Goal: Task Accomplishment & Management: Manage account settings

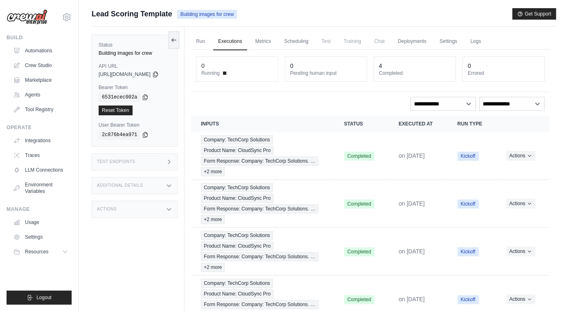
click at [231, 40] on link "Executions" at bounding box center [230, 41] width 34 height 17
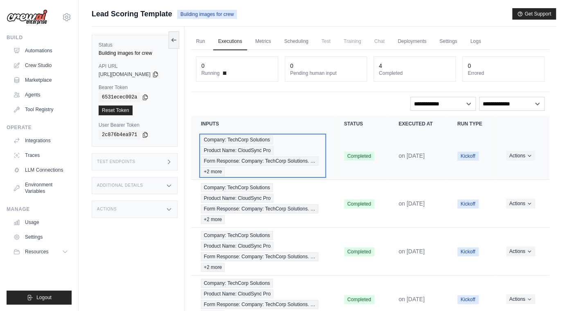
click at [240, 165] on span "Form Response: Company: TechCorp Solutions. …" at bounding box center [259, 161] width 117 height 9
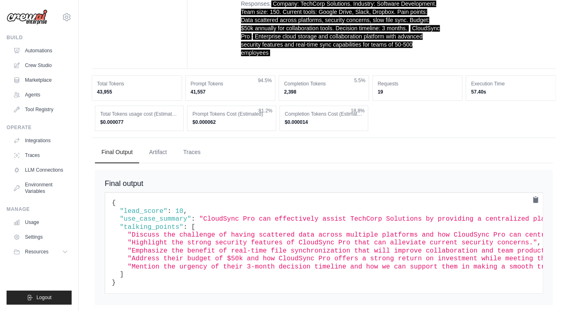
scroll to position [425, 0]
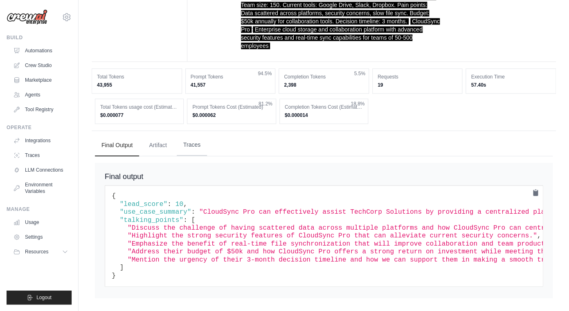
click at [189, 145] on button "Traces" at bounding box center [192, 145] width 30 height 22
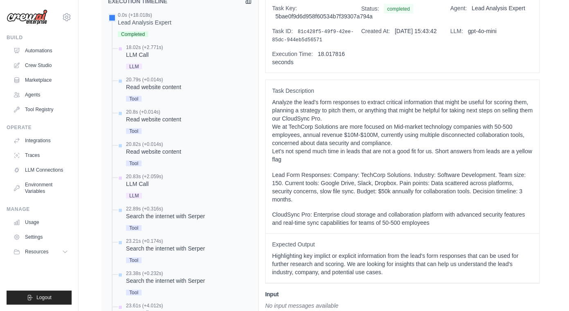
scroll to position [565, 0]
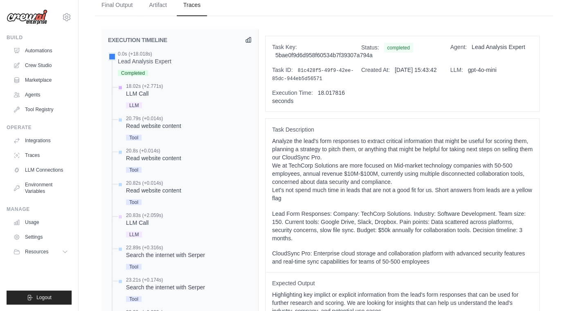
click at [188, 86] on div "18.02s (+2.771s) LLM Call" at bounding box center [183, 96] width 135 height 27
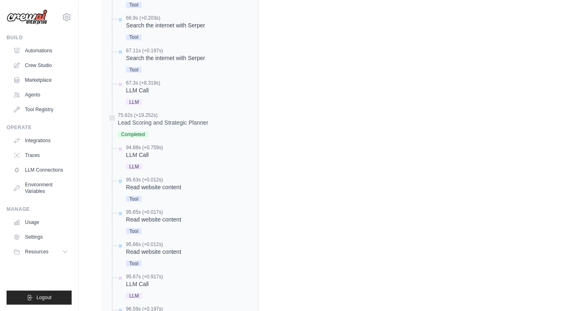
scroll to position [1669, 0]
click at [200, 118] on div "Lead Scoring and Strategic Planner" at bounding box center [163, 121] width 90 height 8
click at [200, 116] on div "75.62s (+19.252s)" at bounding box center [163, 113] width 90 height 7
click at [152, 120] on div "Lead Scoring and Strategic Planner" at bounding box center [163, 121] width 90 height 8
click at [112, 117] on div at bounding box center [111, 116] width 7 height 7
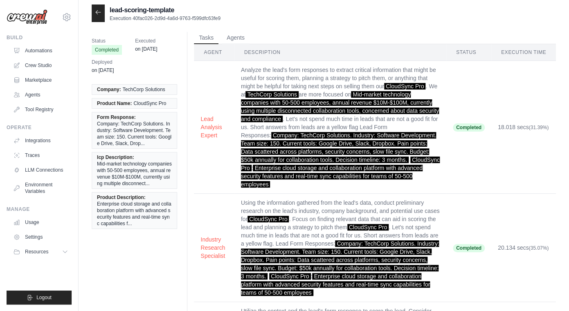
scroll to position [0, 0]
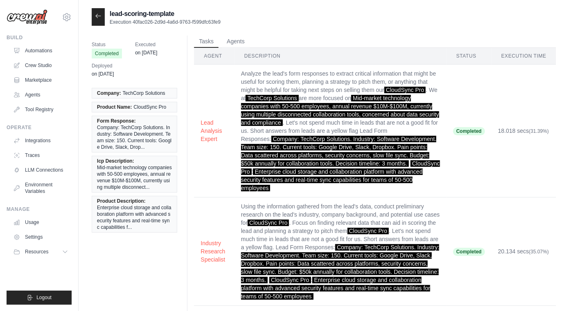
click at [234, 41] on button "Agents" at bounding box center [236, 41] width 28 height 12
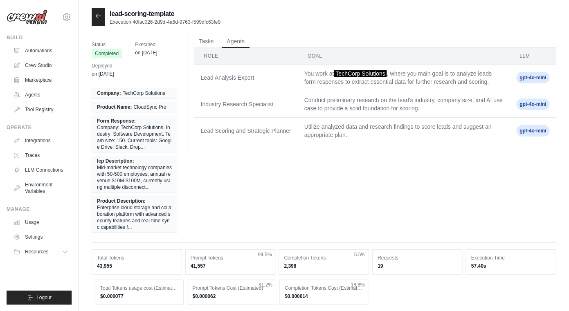
click at [99, 17] on icon at bounding box center [98, 16] width 7 height 7
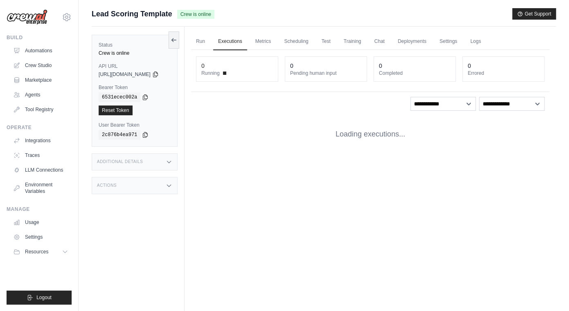
click at [99, 17] on span "Lead Scoring Template" at bounding box center [132, 13] width 81 height 11
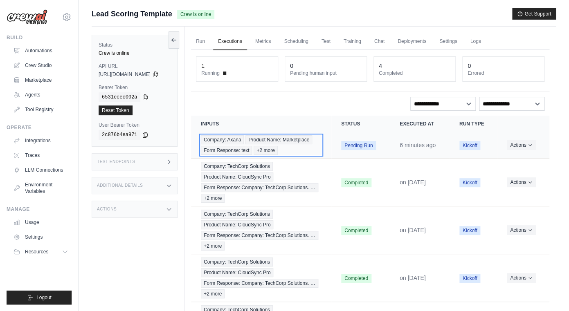
click at [268, 142] on span "Product Name: Marketplace" at bounding box center [278, 139] width 67 height 9
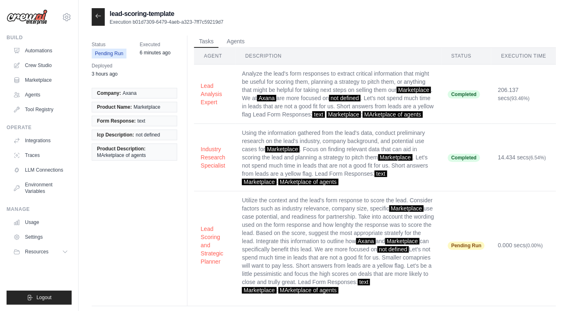
click at [99, 18] on icon at bounding box center [98, 16] width 7 height 7
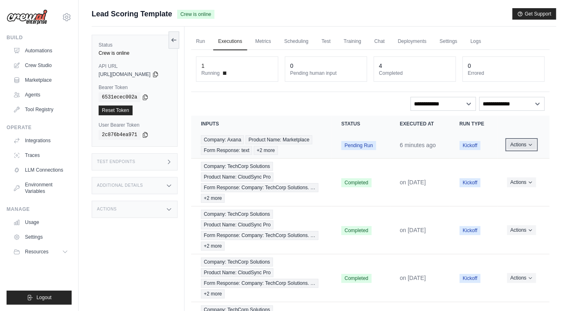
click at [518, 143] on button "Actions" at bounding box center [521, 145] width 29 height 10
click at [505, 161] on link "View Details" at bounding box center [513, 159] width 52 height 13
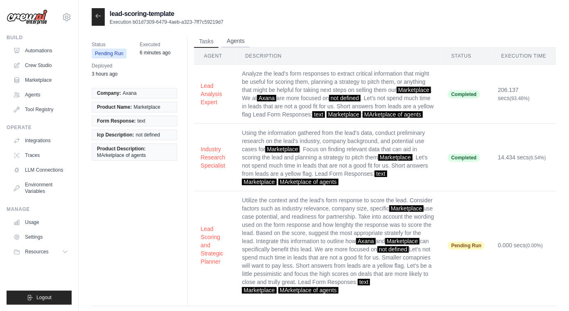
click at [241, 39] on button "Agents" at bounding box center [236, 41] width 28 height 12
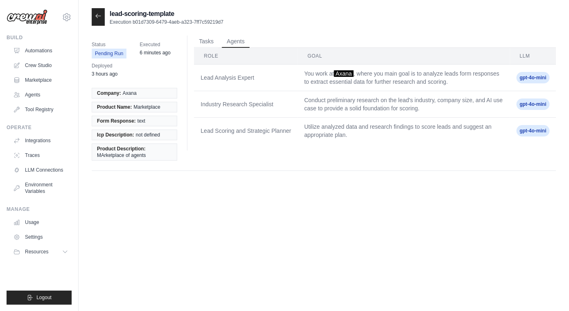
click at [219, 41] on ul "Tasks Agents" at bounding box center [375, 42] width 362 height 12
click at [209, 41] on button "Tasks" at bounding box center [206, 41] width 25 height 12
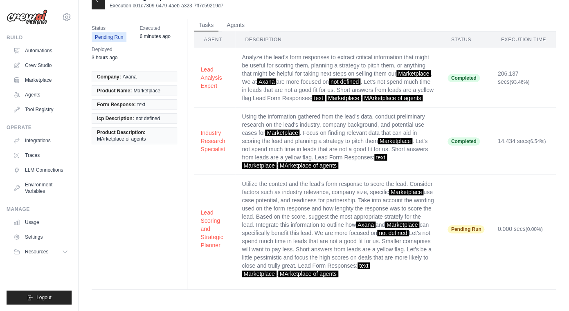
scroll to position [20, 0]
click at [45, 142] on link "Integrations" at bounding box center [42, 140] width 62 height 13
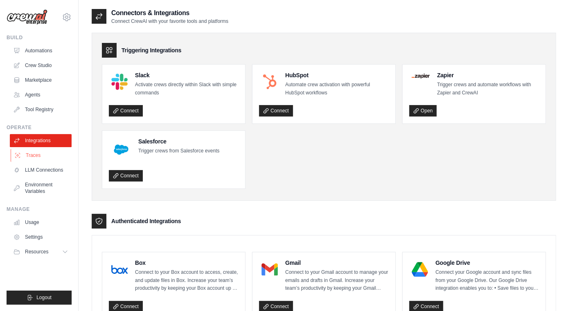
click at [38, 158] on link "Traces" at bounding box center [42, 155] width 62 height 13
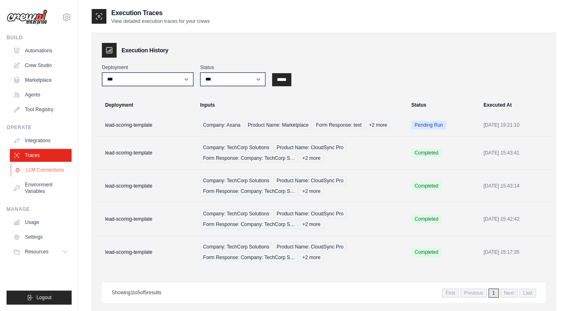
click at [44, 174] on link "LLM Connections" at bounding box center [42, 170] width 62 height 13
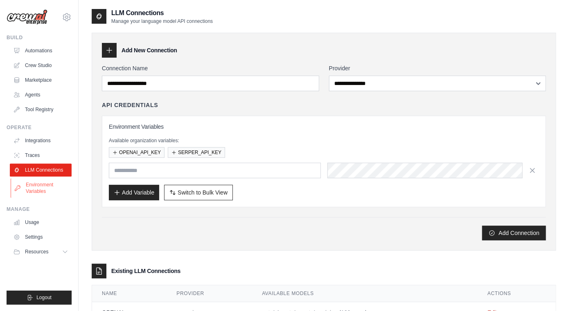
click at [50, 192] on link "Environment Variables" at bounding box center [42, 188] width 62 height 20
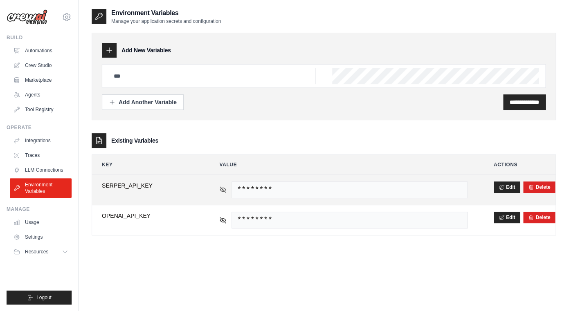
click at [222, 191] on icon at bounding box center [222, 189] width 7 height 7
click at [236, 189] on span "4f30646ad4462f8df50b0c89fadc11dcca704dc78e9cba0e2266324012f643e2" at bounding box center [350, 190] width 236 height 17
click at [296, 193] on span "4f30646ad4462f8df50b0c89fadc11dcca704dc78e9cba0e2266324012f643e2" at bounding box center [350, 190] width 236 height 17
click at [240, 191] on span "4f30646ad4462f8df50b0c89fadc11dcca704dc78e9cba0e2266324012f643e2" at bounding box center [350, 190] width 236 height 17
click at [242, 190] on span "4f30646ad4462f8df50b0c89fadc11dcca704dc78e9cba0e2266324012f643e2" at bounding box center [350, 190] width 236 height 17
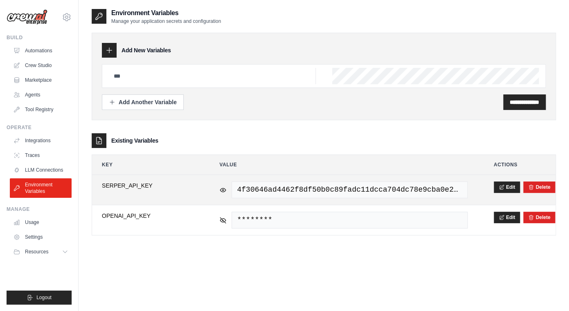
click at [241, 191] on span "4f30646ad4462f8df50b0c89fadc11dcca704dc78e9cba0e2266324012f643e2" at bounding box center [350, 190] width 236 height 17
click at [243, 188] on span "4f30646ad4462f8df50b0c89fadc11dcca704dc78e9cba0e2266324012f643e2" at bounding box center [350, 190] width 236 height 17
click at [512, 191] on button "Edit" at bounding box center [507, 186] width 27 height 11
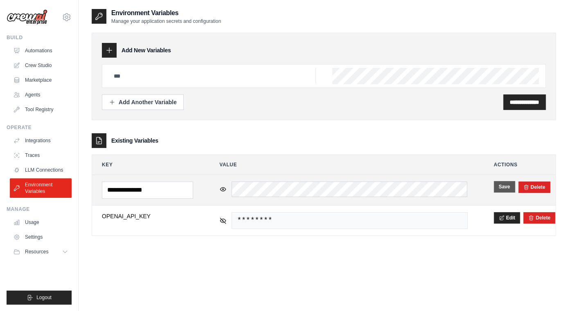
click at [501, 187] on button "Save" at bounding box center [504, 186] width 21 height 11
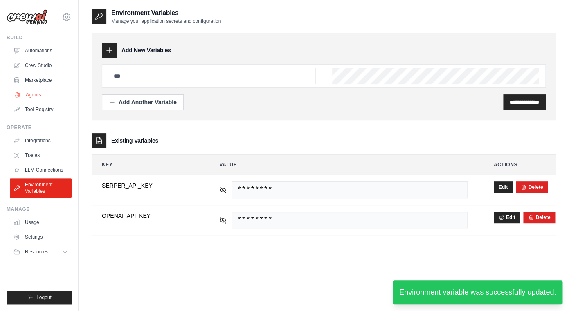
click at [41, 97] on link "Agents" at bounding box center [42, 94] width 62 height 13
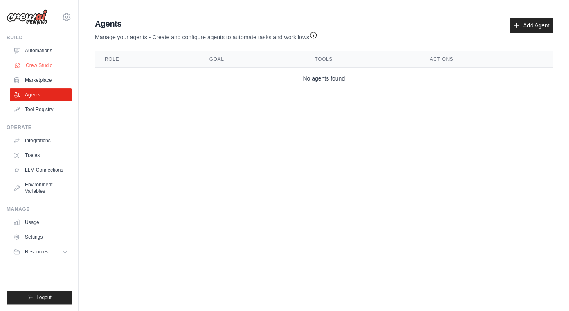
click at [48, 63] on link "Crew Studio" at bounding box center [42, 65] width 62 height 13
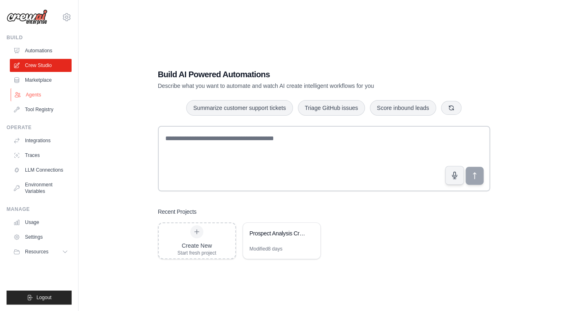
click at [43, 94] on link "Agents" at bounding box center [42, 94] width 62 height 13
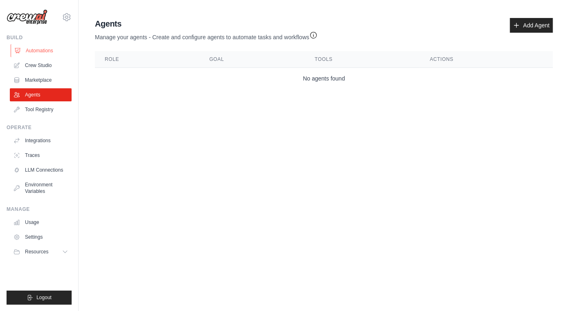
click at [48, 45] on link "Automations" at bounding box center [42, 50] width 62 height 13
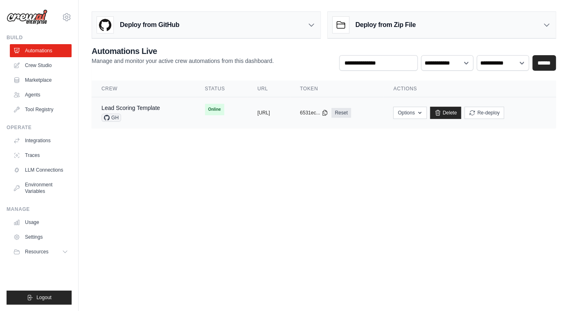
click at [148, 113] on div "Lead Scoring Template GH" at bounding box center [130, 113] width 59 height 18
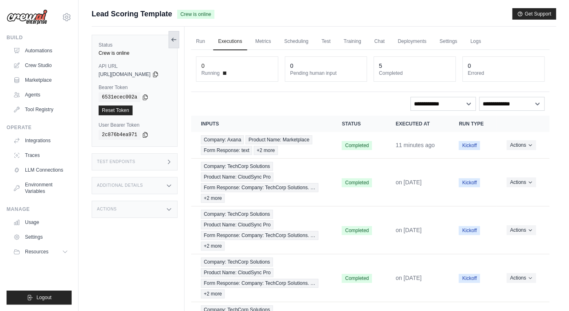
click at [177, 41] on icon at bounding box center [174, 39] width 7 height 7
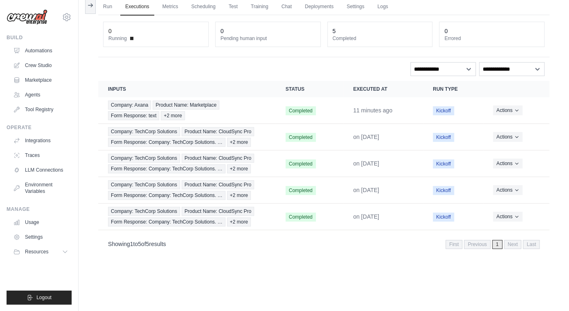
scroll to position [16, 0]
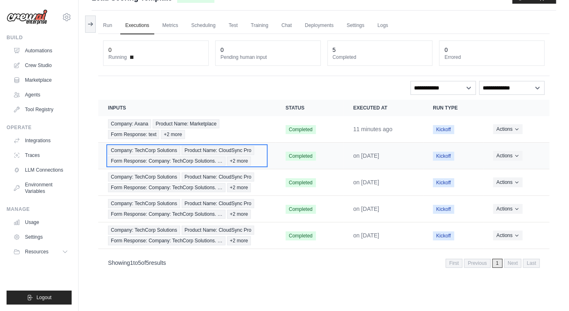
click at [155, 154] on span "Company: TechCorp Solutions" at bounding box center [144, 150] width 72 height 9
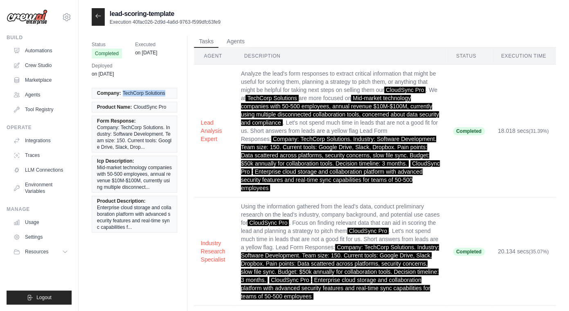
drag, startPoint x: 123, startPoint y: 93, endPoint x: 174, endPoint y: 94, distance: 51.1
click at [174, 94] on li "Company: TechCorp Solutions" at bounding box center [135, 93] width 86 height 11
click at [98, 12] on div at bounding box center [98, 17] width 13 height 18
click at [97, 20] on div at bounding box center [98, 17] width 13 height 18
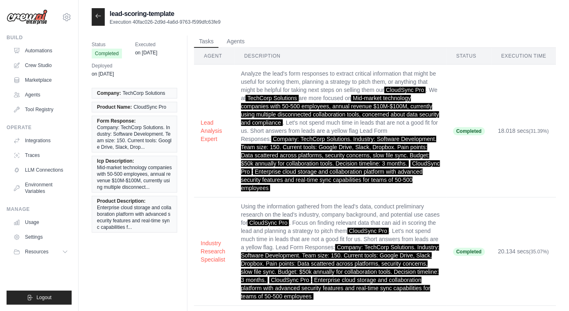
click at [98, 17] on icon at bounding box center [98, 16] width 7 height 7
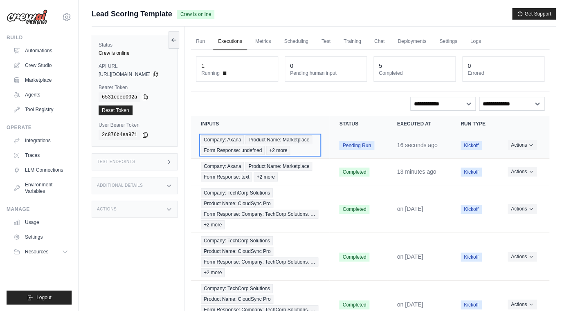
click at [264, 140] on span "Product Name: Marketplace" at bounding box center [278, 139] width 67 height 9
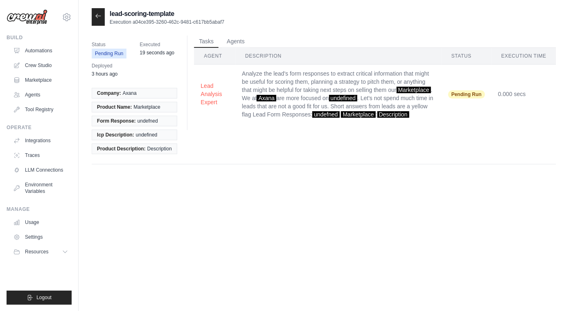
click at [100, 19] on icon at bounding box center [98, 16] width 7 height 7
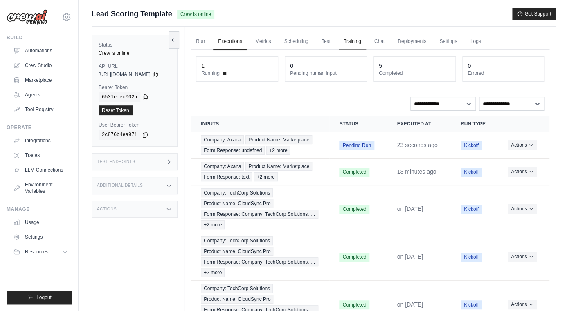
click at [362, 39] on link "Training" at bounding box center [352, 41] width 27 height 17
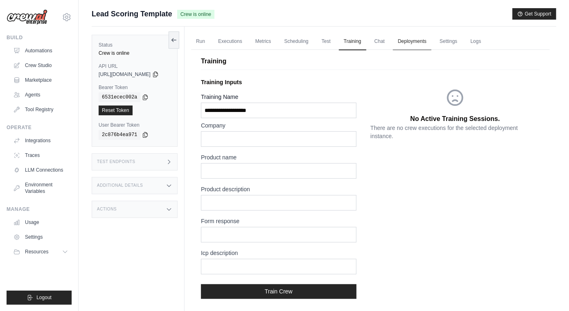
click at [431, 43] on link "Deployments" at bounding box center [412, 41] width 38 height 17
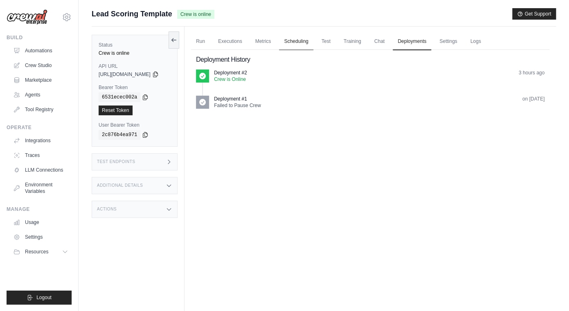
click at [307, 41] on link "Scheduling" at bounding box center [296, 41] width 34 height 17
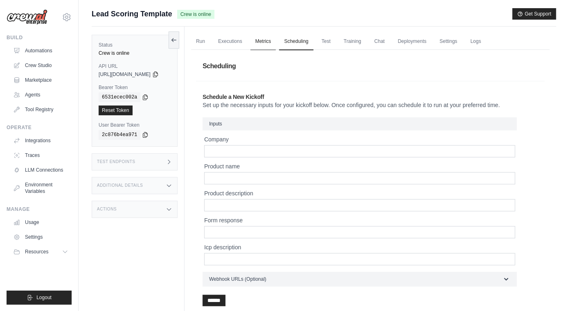
click at [271, 43] on link "Metrics" at bounding box center [263, 41] width 26 height 17
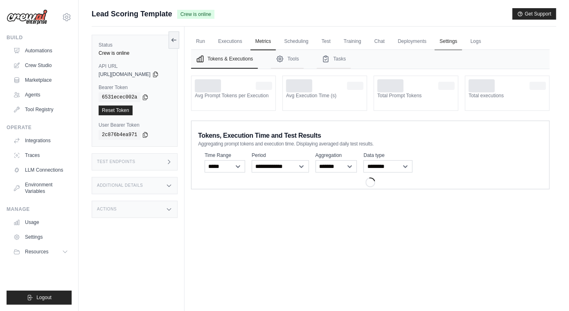
click at [460, 40] on link "Settings" at bounding box center [447, 41] width 27 height 17
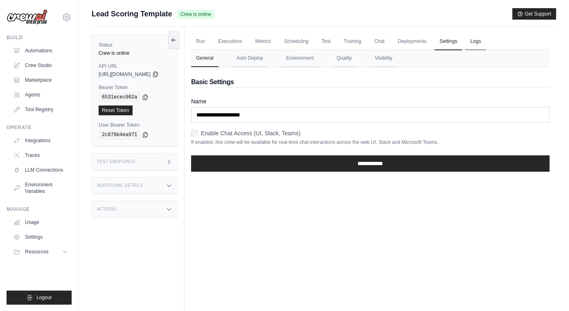
click at [482, 41] on link "Logs" at bounding box center [475, 41] width 20 height 17
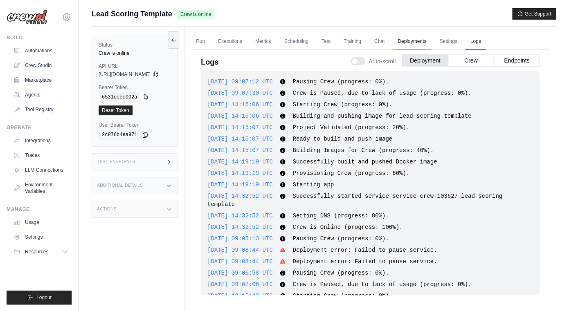
scroll to position [298, 0]
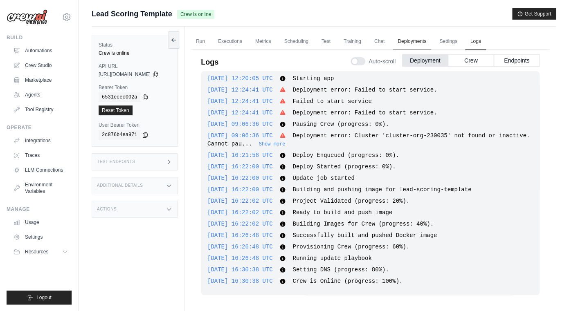
click at [428, 41] on link "Deployments" at bounding box center [412, 41] width 38 height 17
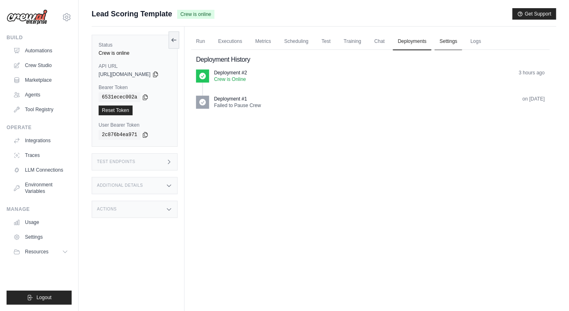
click at [459, 41] on link "Settings" at bounding box center [447, 41] width 27 height 17
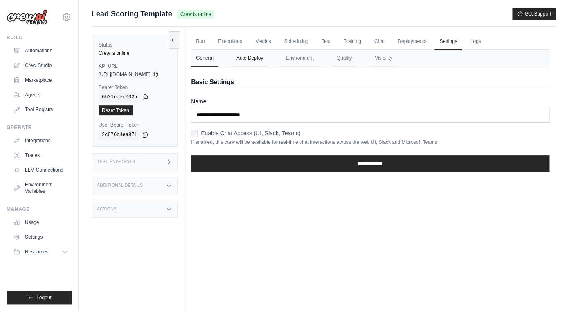
click at [263, 60] on button "Auto Deploy" at bounding box center [250, 58] width 36 height 17
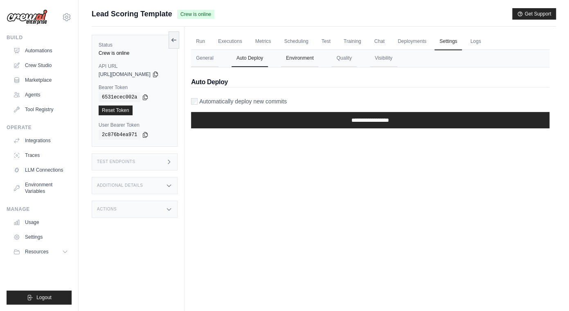
click at [318, 60] on button "Environment" at bounding box center [299, 58] width 37 height 17
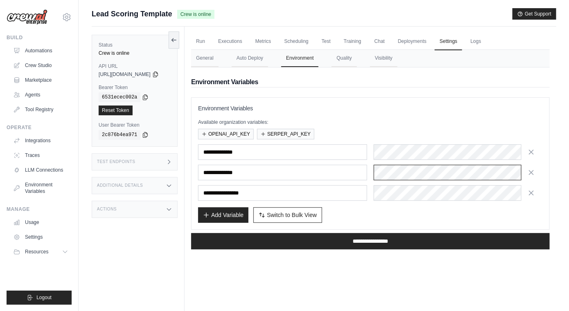
click at [480, 175] on div at bounding box center [458, 173] width 169 height 16
click at [413, 156] on div at bounding box center [458, 152] width 169 height 16
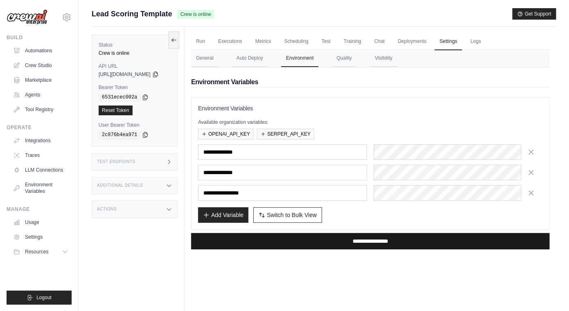
click at [349, 241] on input "**********" at bounding box center [370, 241] width 358 height 16
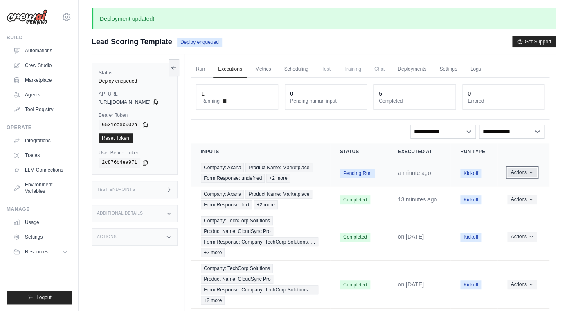
click at [522, 174] on button "Actions" at bounding box center [521, 173] width 29 height 10
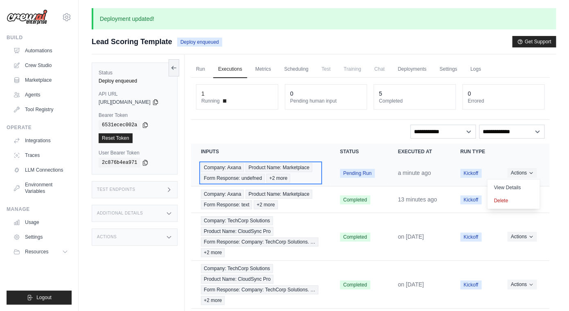
click at [290, 179] on span "+2 more" at bounding box center [278, 178] width 24 height 9
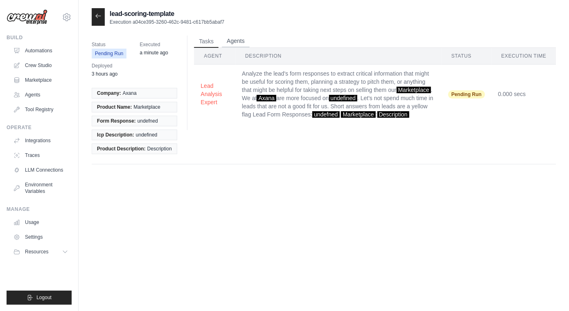
click at [237, 39] on button "Agents" at bounding box center [236, 41] width 28 height 12
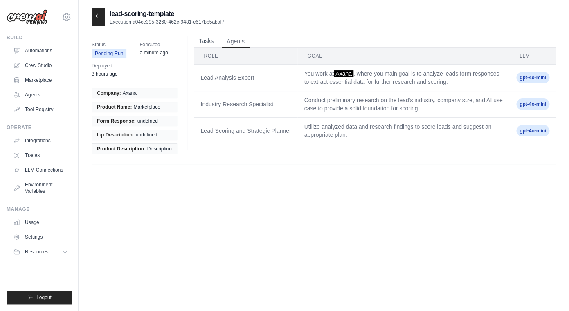
click at [215, 39] on button "Tasks" at bounding box center [206, 41] width 25 height 12
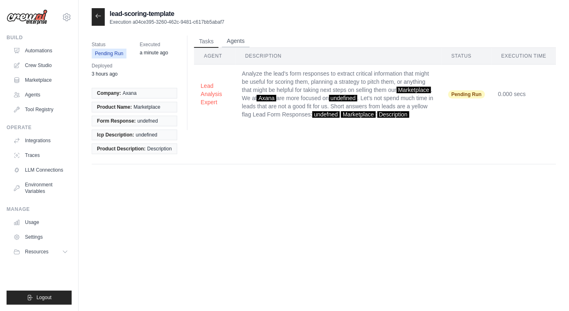
click at [239, 40] on button "Agents" at bounding box center [236, 41] width 28 height 12
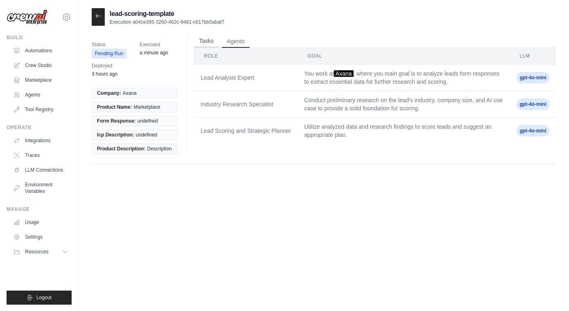
click at [205, 43] on button "Tasks" at bounding box center [206, 41] width 25 height 12
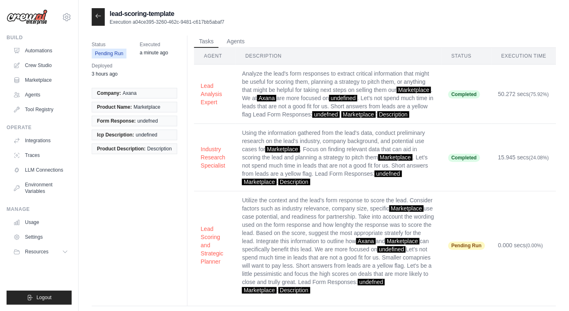
click at [101, 18] on icon at bounding box center [98, 16] width 7 height 7
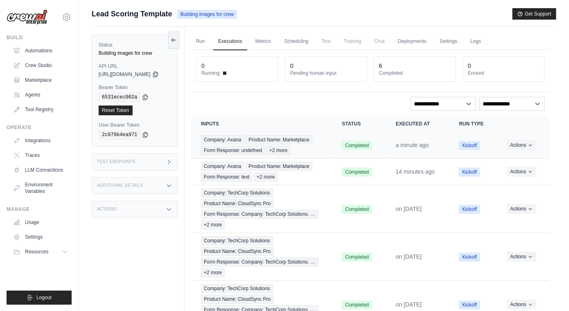
click at [331, 157] on td "Company: Axana Product Name: Marketplace Form Response: undefned +2 more" at bounding box center [261, 145] width 141 height 27
click at [307, 150] on div "Company: Axana Product Name: Marketplace Form Response: undefned +2 more" at bounding box center [261, 145] width 121 height 20
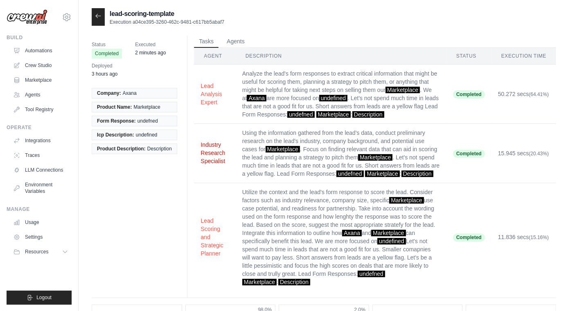
click at [226, 156] on button "Industry Research Specialist" at bounding box center [214, 153] width 28 height 25
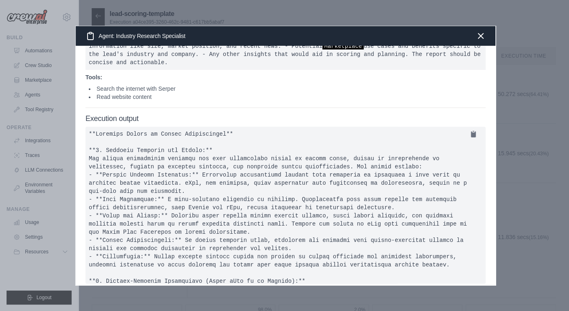
scroll to position [129, 0]
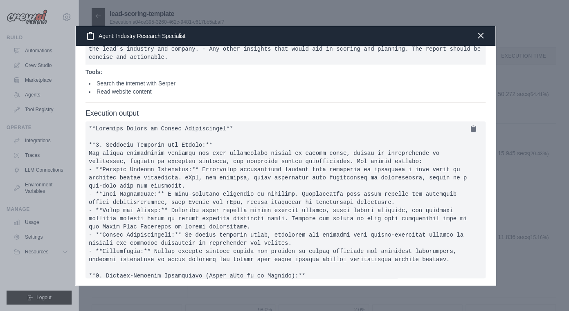
click at [484, 33] on icon "button" at bounding box center [481, 36] width 10 height 10
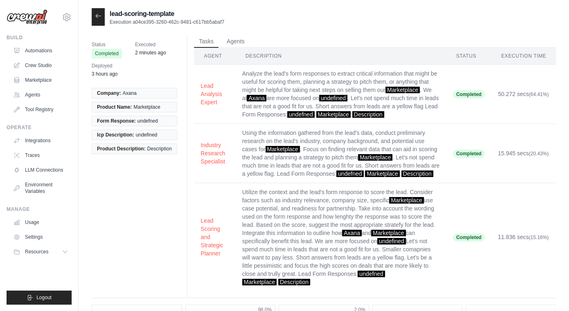
click at [99, 13] on icon at bounding box center [98, 16] width 7 height 7
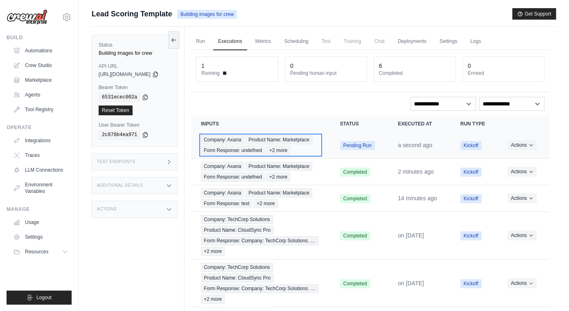
click at [310, 146] on div "Company: Axana Product Name: Marketplace Form Response: undefned +2 more" at bounding box center [260, 145] width 119 height 20
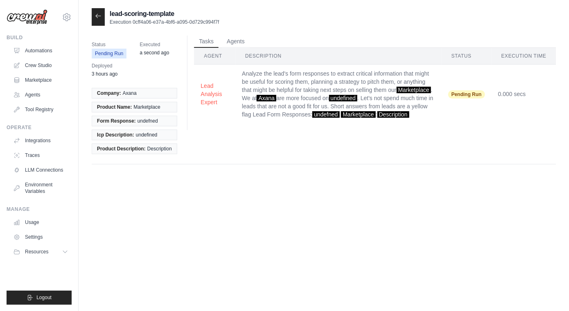
click at [302, 104] on td "Analyze the lead's form responses to extract critical information that might be…" at bounding box center [338, 94] width 206 height 59
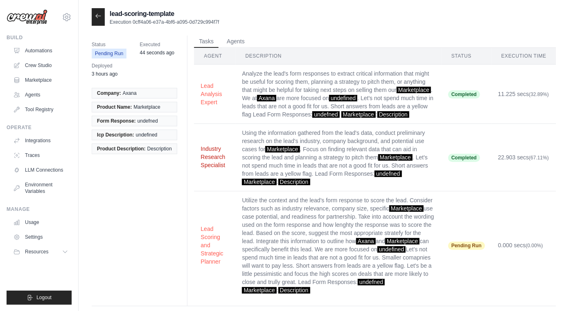
click at [221, 160] on button "Industry Research Specialist" at bounding box center [214, 157] width 28 height 25
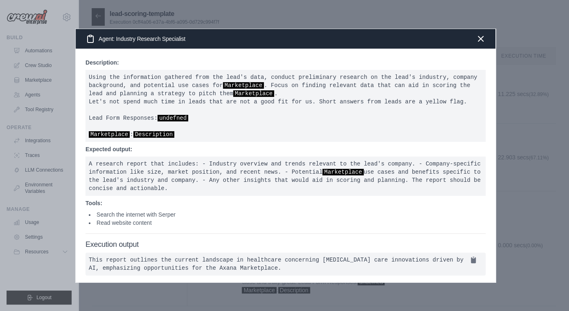
scroll to position [3, 0]
click at [484, 34] on icon "button" at bounding box center [481, 39] width 10 height 10
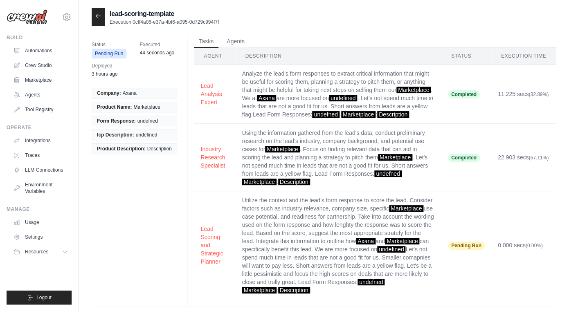
click at [93, 22] on div at bounding box center [98, 17] width 13 height 18
click at [99, 16] on icon at bounding box center [98, 16] width 5 height 4
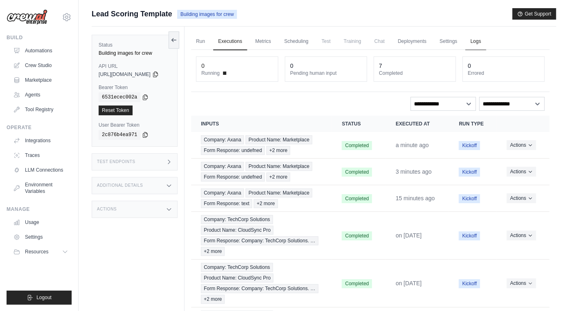
click at [484, 43] on link "Logs" at bounding box center [475, 41] width 20 height 17
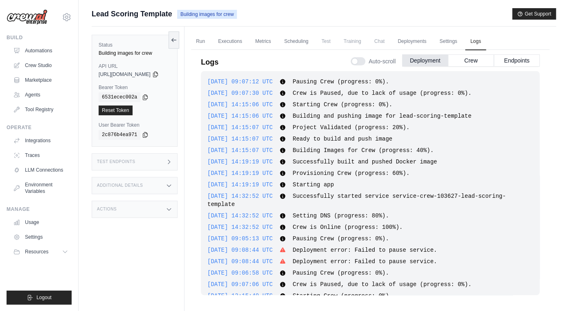
scroll to position [421, 0]
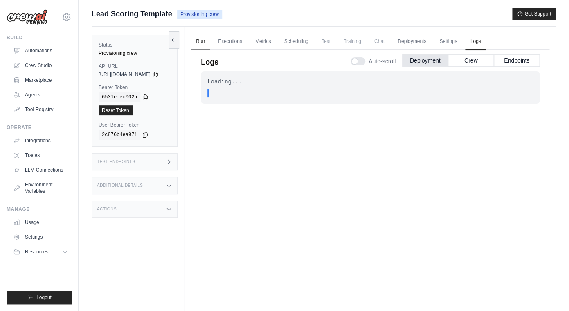
click at [210, 40] on link "Run" at bounding box center [200, 41] width 19 height 17
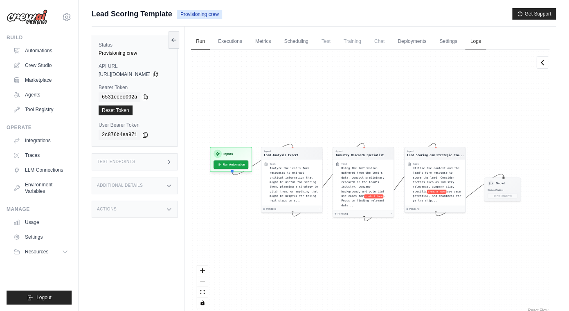
click at [486, 43] on link "Logs" at bounding box center [475, 41] width 20 height 17
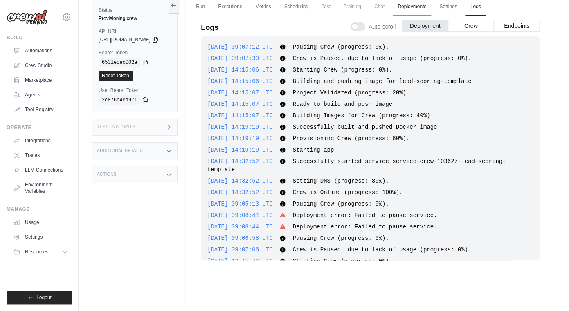
click at [421, 1] on link "Deployments" at bounding box center [412, 6] width 38 height 17
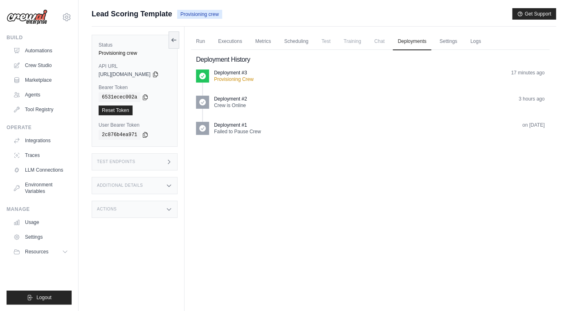
click at [206, 76] on icon at bounding box center [202, 76] width 7 height 7
click at [497, 43] on ul "Run Executions Metrics Scheduling Test Training Chat Deployments Settings Logs" at bounding box center [370, 41] width 358 height 17
click at [486, 43] on link "Logs" at bounding box center [475, 41] width 20 height 17
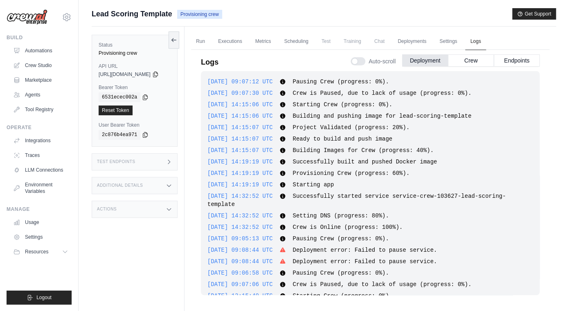
scroll to position [421, 0]
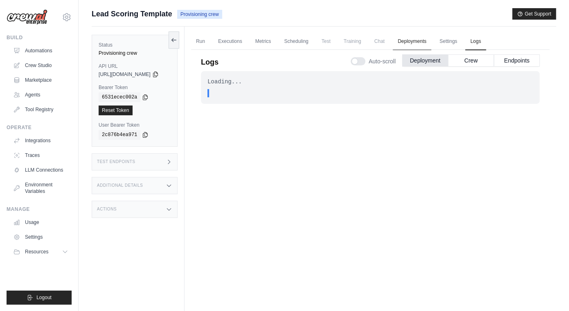
click at [424, 38] on link "Deployments" at bounding box center [412, 41] width 38 height 17
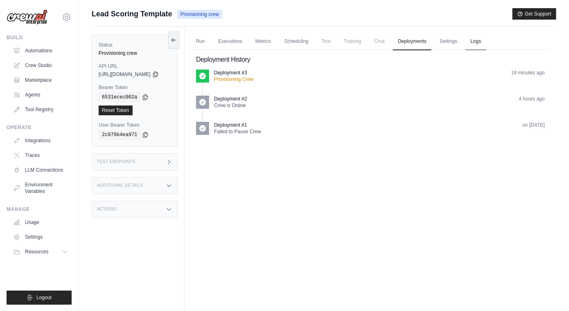
click at [485, 45] on link "Logs" at bounding box center [475, 41] width 20 height 17
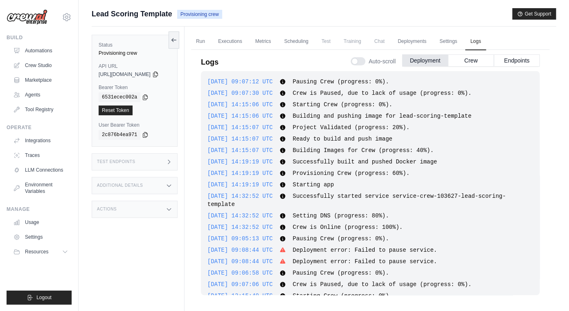
scroll to position [421, 0]
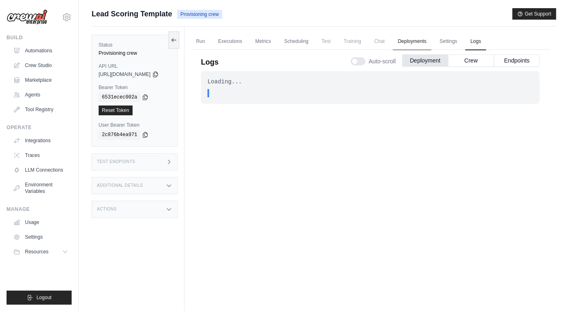
click at [422, 38] on link "Deployments" at bounding box center [412, 41] width 38 height 17
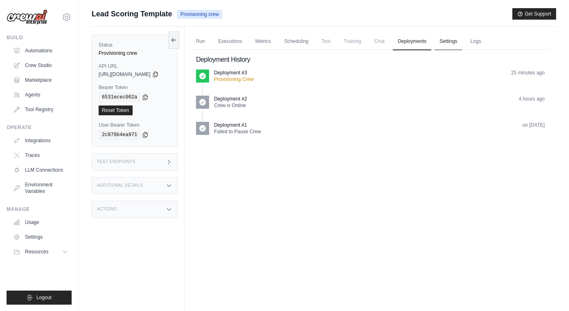
click at [451, 41] on link "Settings" at bounding box center [447, 41] width 27 height 17
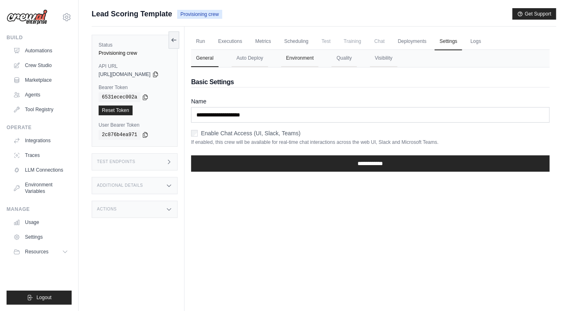
click at [318, 58] on button "Environment" at bounding box center [299, 58] width 37 height 17
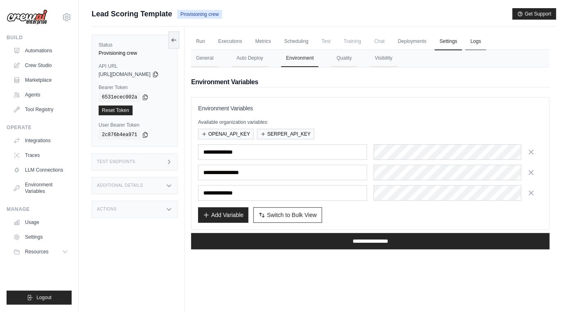
click at [477, 38] on link "Logs" at bounding box center [475, 41] width 20 height 17
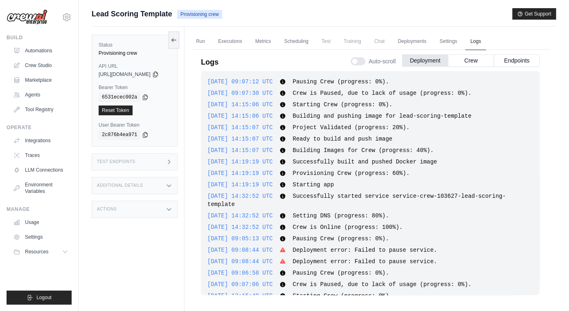
scroll to position [421, 0]
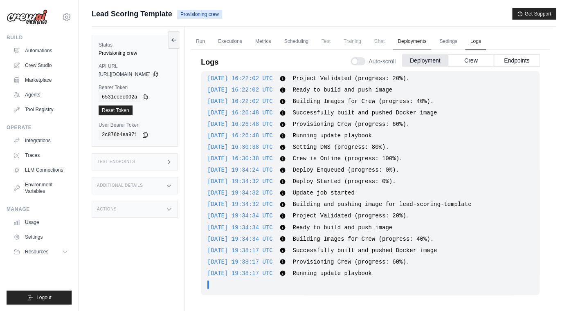
click at [411, 41] on link "Deployments" at bounding box center [412, 41] width 38 height 17
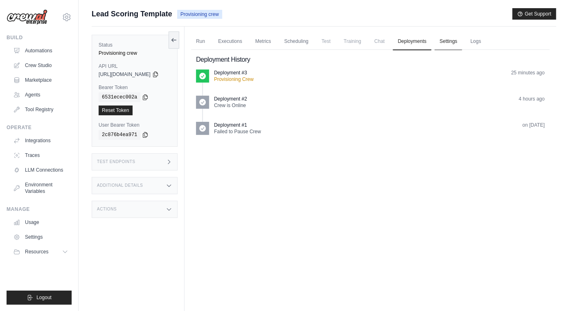
click at [448, 45] on link "Settings" at bounding box center [447, 41] width 27 height 17
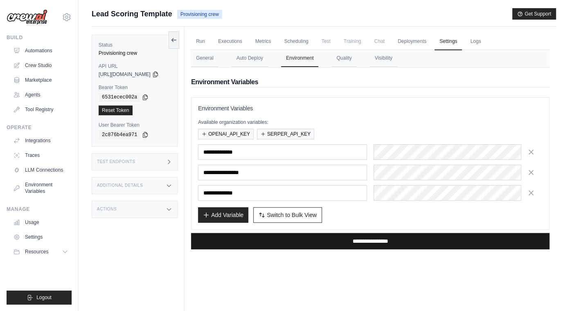
click at [351, 241] on input "**********" at bounding box center [370, 241] width 358 height 16
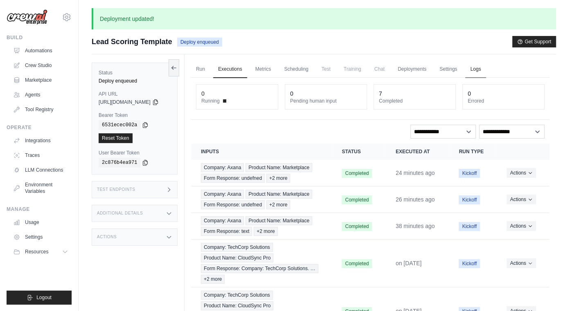
click at [486, 74] on link "Logs" at bounding box center [475, 69] width 20 height 17
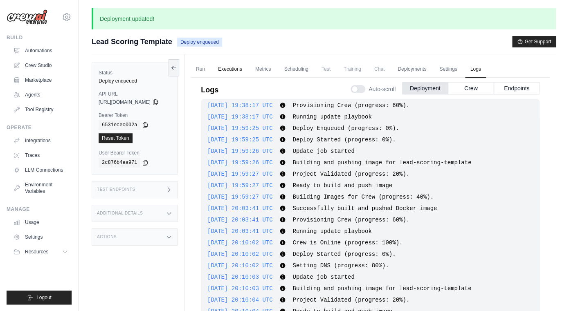
click at [229, 68] on link "Executions" at bounding box center [230, 69] width 34 height 17
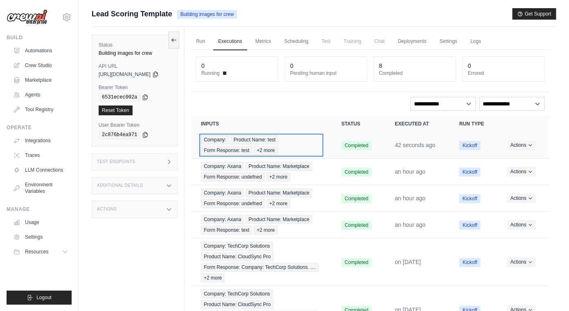
click at [295, 152] on div "Company: Product Name: test Form Response: test +2 more" at bounding box center [261, 145] width 121 height 20
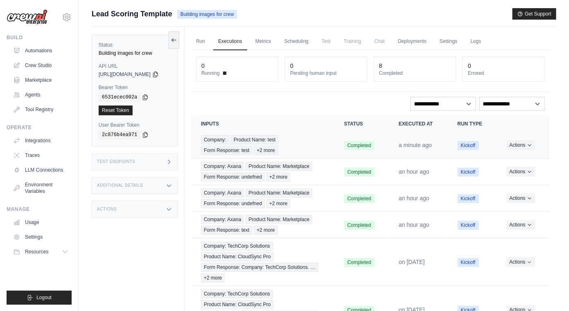
click at [307, 157] on td "Company: Product Name: test Form Response: test +2 more" at bounding box center [262, 145] width 143 height 27
click at [297, 144] on div "Company: Product Name: test Form Response: test +2 more" at bounding box center [263, 145] width 124 height 20
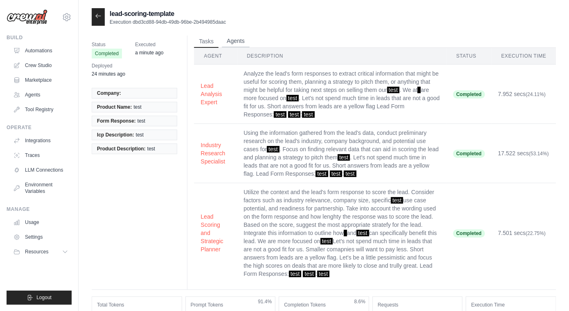
click at [237, 41] on button "Agents" at bounding box center [236, 41] width 28 height 12
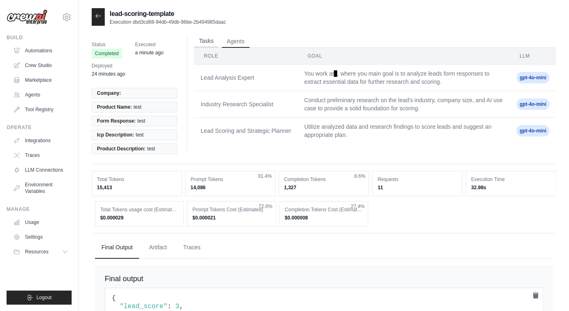
click at [206, 41] on button "Tasks" at bounding box center [206, 41] width 25 height 12
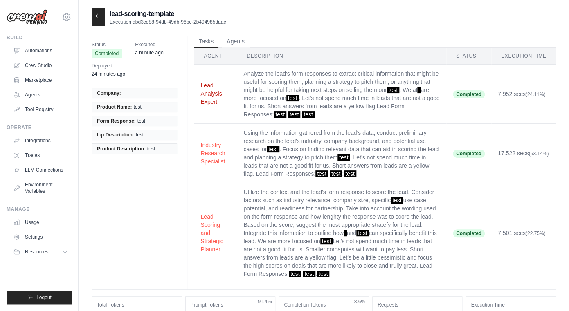
click at [225, 104] on button "Lead Analysis Expert" at bounding box center [215, 93] width 30 height 25
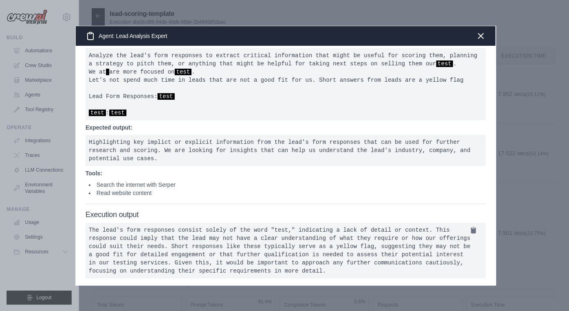
scroll to position [28, 0]
click at [479, 38] on icon "button" at bounding box center [480, 35] width 5 height 5
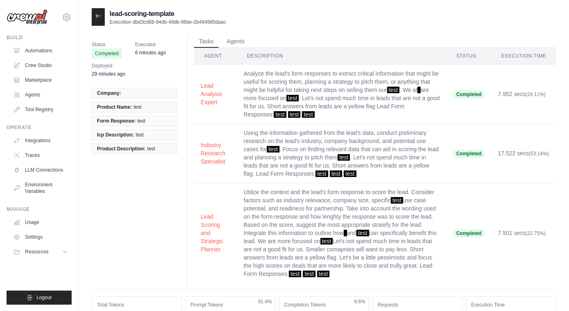
click at [93, 14] on div at bounding box center [98, 17] width 13 height 18
click at [97, 15] on icon at bounding box center [98, 16] width 7 height 7
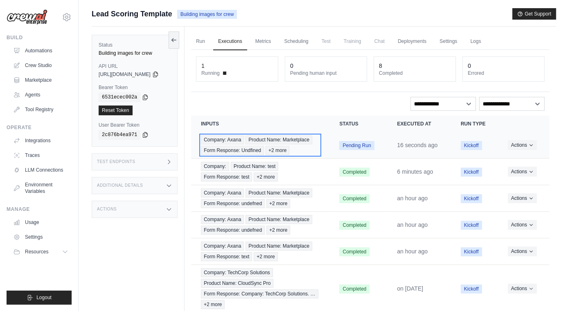
click at [315, 151] on div "Company: Axana Product Name: Marketplace Form Response: Undfined +2 more" at bounding box center [260, 145] width 119 height 20
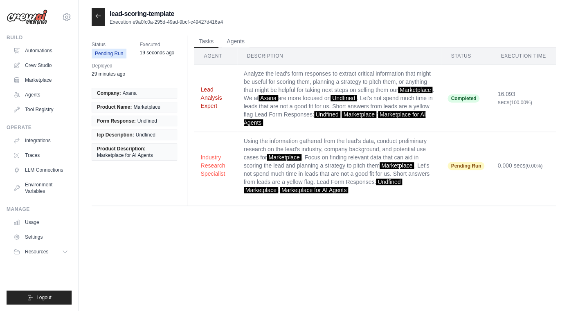
click at [221, 88] on button "Lead Analysis Expert" at bounding box center [215, 98] width 30 height 25
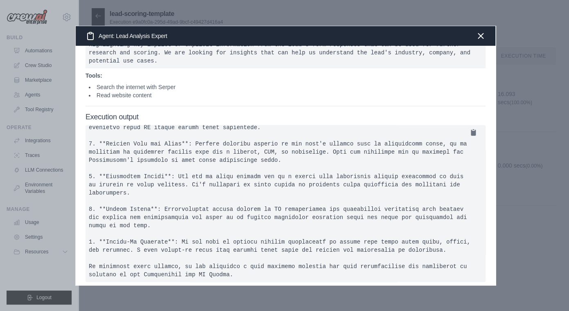
scroll to position [129, 0]
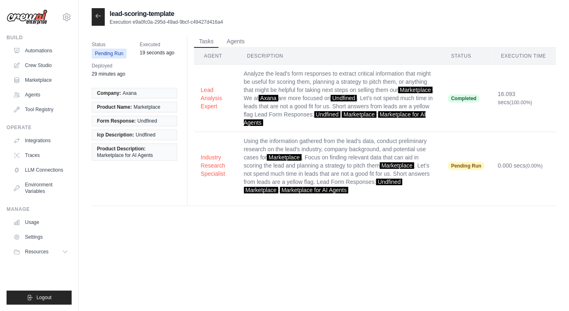
click at [209, 59] on th "Agent" at bounding box center [215, 56] width 43 height 17
click at [240, 90] on td "Analyze the lead's form responses to extract critical information that might be…" at bounding box center [339, 99] width 204 height 68
click at [240, 36] on button "Agents" at bounding box center [236, 41] width 28 height 12
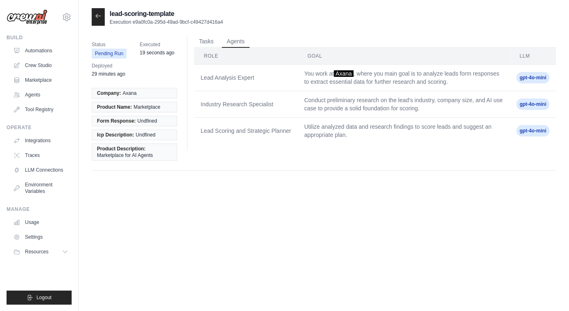
click at [225, 77] on td "Lead Analysis Expert" at bounding box center [246, 78] width 104 height 27
click at [224, 109] on td "Industry Research Specialist" at bounding box center [246, 104] width 104 height 27
click at [209, 44] on button "Tasks" at bounding box center [206, 41] width 25 height 12
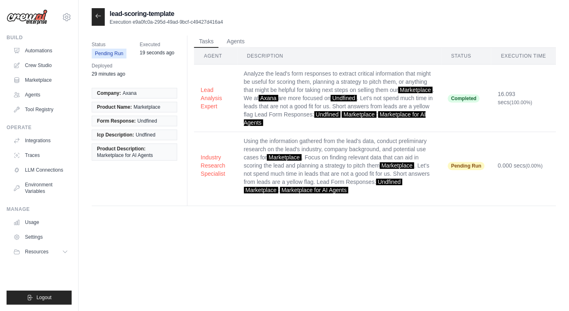
click at [315, 71] on td "Analyze the lead's form responses to extract critical information that might be…" at bounding box center [339, 99] width 204 height 68
click at [441, 91] on td "Analyze the lead's form responses to extract critical information that might be…" at bounding box center [339, 99] width 204 height 68
click at [212, 96] on button "Lead Analysis Expert" at bounding box center [215, 98] width 30 height 25
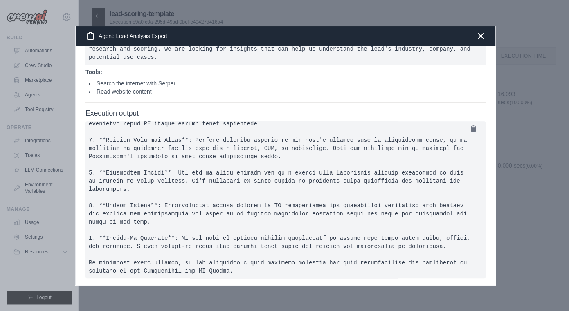
scroll to position [0, 0]
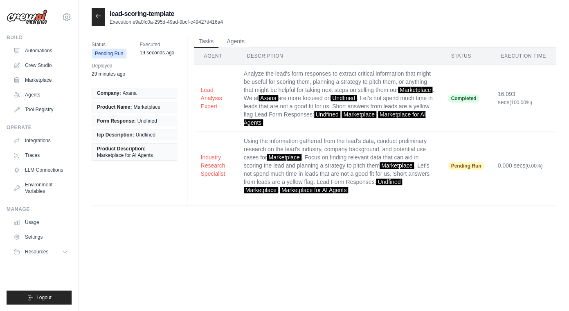
click at [97, 19] on icon at bounding box center [98, 16] width 7 height 7
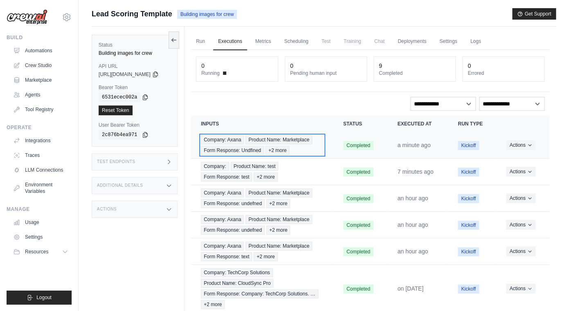
click at [321, 149] on div "Company: Axana Product Name: Marketplace Form Response: Undfined +2 more" at bounding box center [262, 145] width 123 height 20
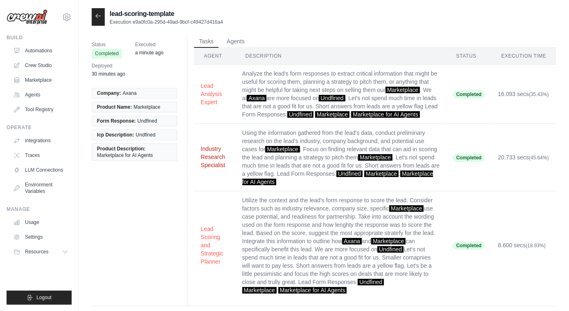
click at [221, 168] on button "Industry Research Specialist" at bounding box center [214, 157] width 28 height 25
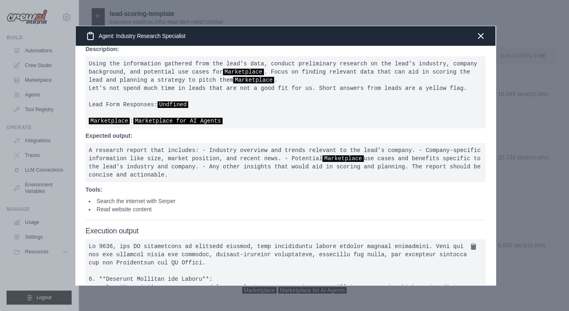
scroll to position [10, 0]
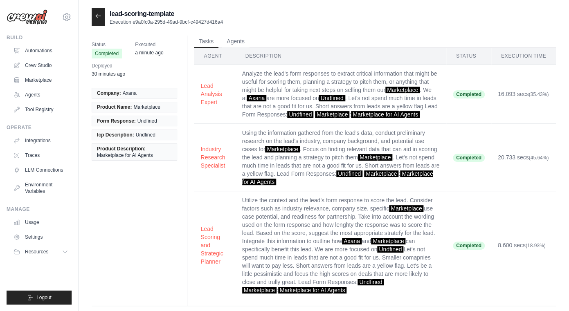
click at [98, 20] on div at bounding box center [98, 17] width 13 height 18
click at [98, 15] on icon at bounding box center [98, 16] width 7 height 7
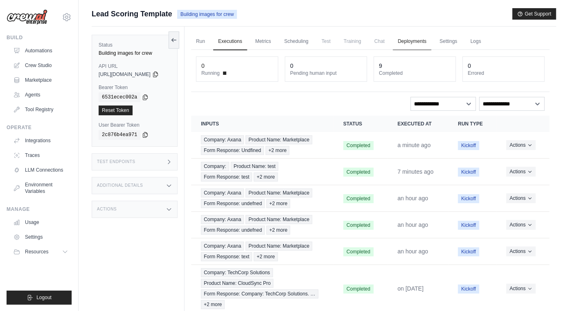
click at [431, 43] on link "Deployments" at bounding box center [412, 41] width 38 height 17
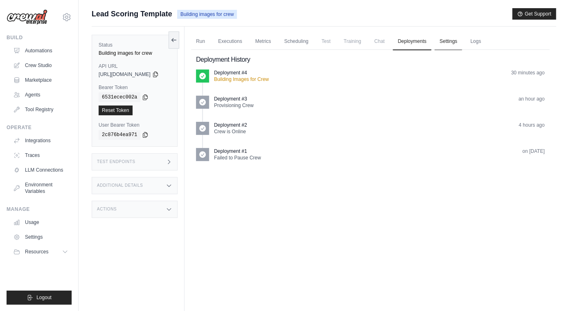
click at [454, 41] on link "Settings" at bounding box center [447, 41] width 27 height 17
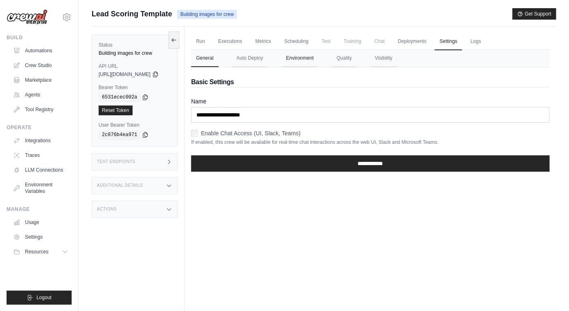
click at [314, 61] on button "Environment" at bounding box center [299, 58] width 37 height 17
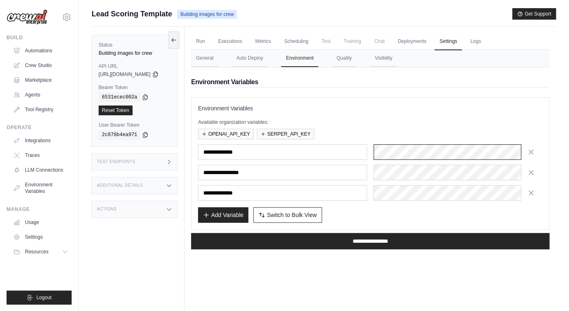
click at [427, 155] on div at bounding box center [458, 152] width 169 height 16
click at [402, 174] on div at bounding box center [458, 173] width 169 height 16
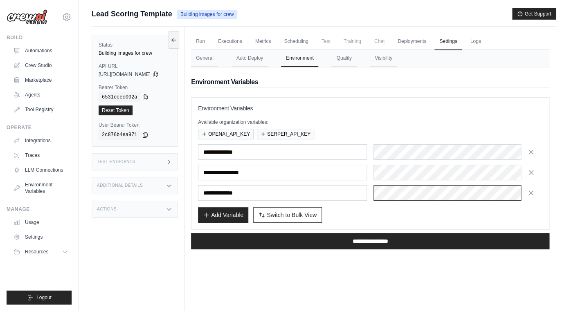
click at [396, 188] on div at bounding box center [458, 193] width 169 height 16
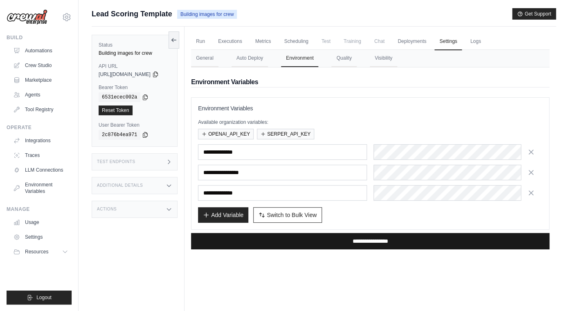
click at [367, 240] on input "**********" at bounding box center [370, 241] width 358 height 16
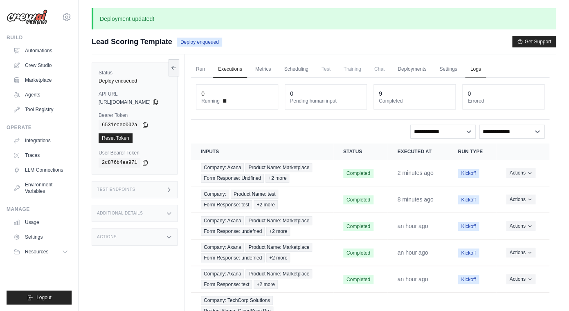
click at [475, 70] on link "Logs" at bounding box center [475, 69] width 20 height 17
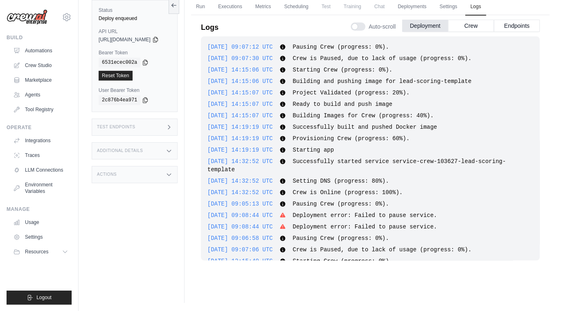
scroll to position [707, 0]
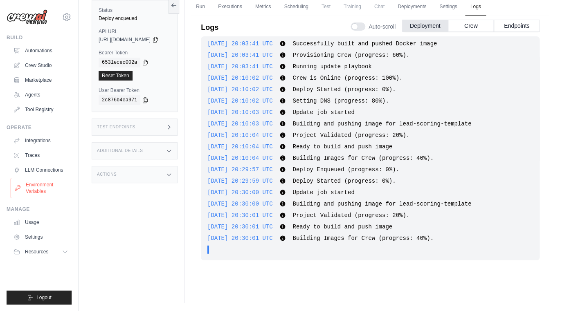
click at [40, 193] on link "Environment Variables" at bounding box center [42, 188] width 62 height 20
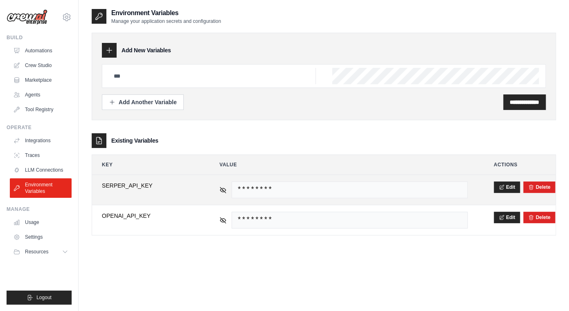
click at [271, 191] on span "********" at bounding box center [350, 190] width 236 height 17
click at [507, 191] on button "Edit" at bounding box center [507, 186] width 27 height 11
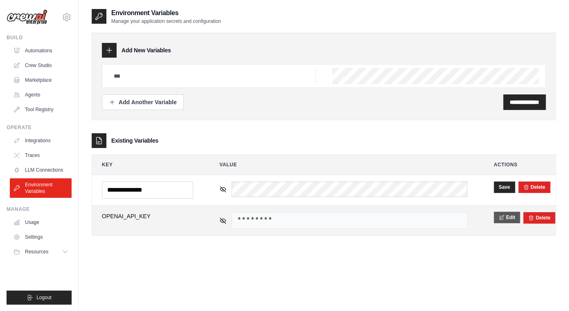
click at [509, 220] on button "Edit" at bounding box center [507, 217] width 27 height 11
click at [502, 216] on button "Save" at bounding box center [504, 217] width 21 height 11
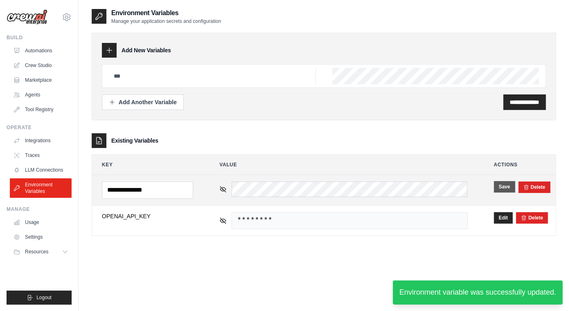
click at [503, 189] on button "Save" at bounding box center [504, 186] width 21 height 11
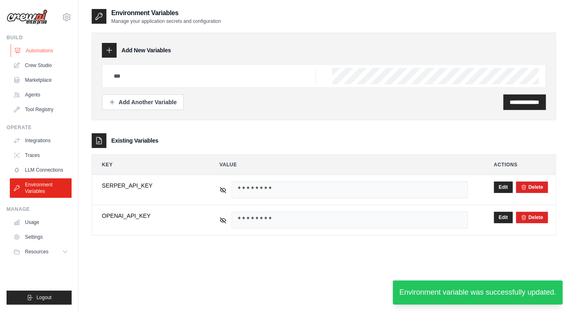
click at [59, 52] on link "Automations" at bounding box center [42, 50] width 62 height 13
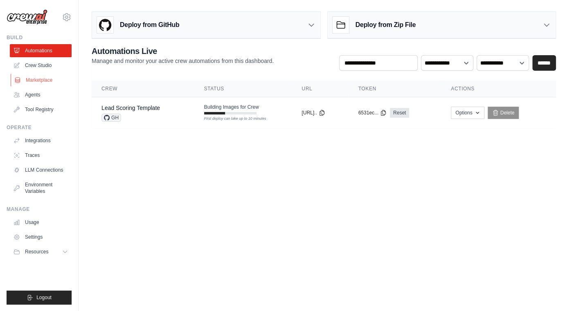
click at [45, 82] on link "Marketplace" at bounding box center [42, 80] width 62 height 13
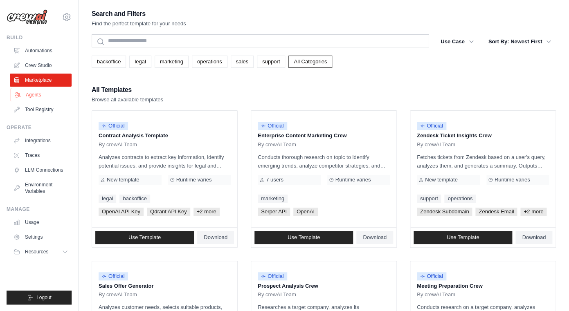
click at [36, 98] on link "Agents" at bounding box center [42, 94] width 62 height 13
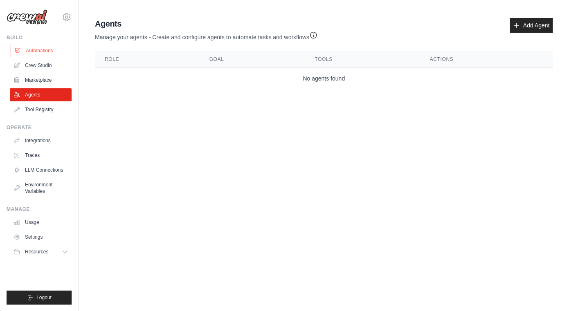
click at [52, 50] on link "Automations" at bounding box center [42, 50] width 62 height 13
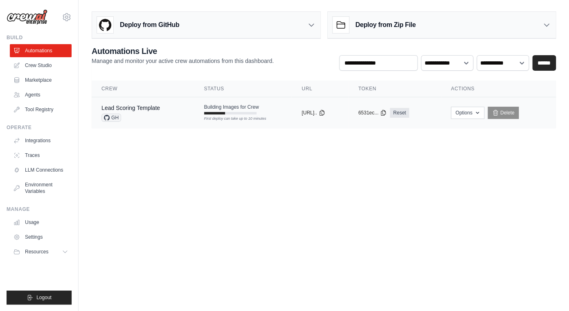
click at [204, 111] on div "Building Images for Crew First deploy can take up to 10 minutes" at bounding box center [231, 109] width 55 height 11
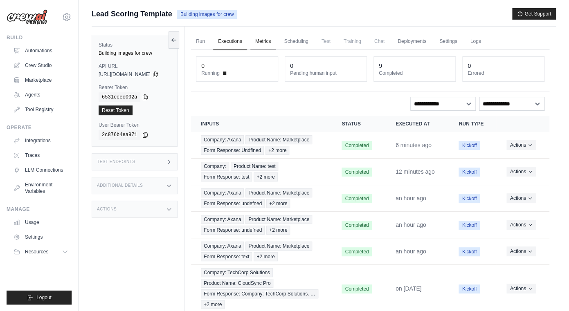
click at [268, 48] on link "Metrics" at bounding box center [263, 41] width 26 height 17
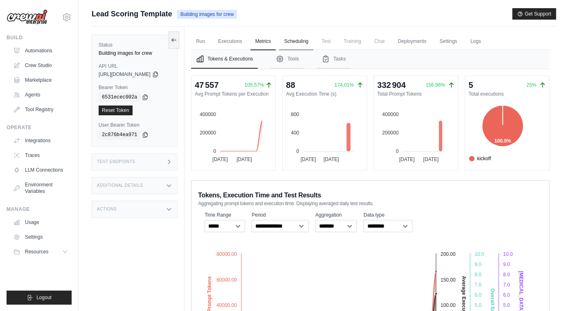
click at [299, 40] on link "Scheduling" at bounding box center [296, 41] width 34 height 17
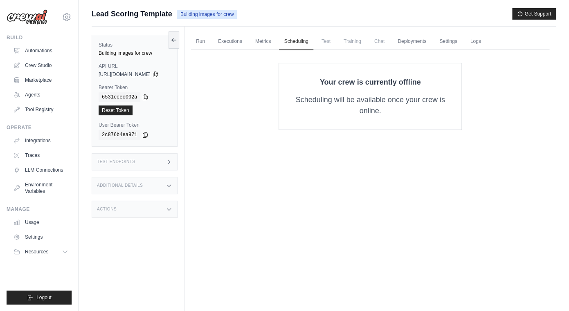
click at [330, 42] on span "Test" at bounding box center [326, 41] width 19 height 16
click at [408, 44] on link "Deployments" at bounding box center [412, 41] width 38 height 17
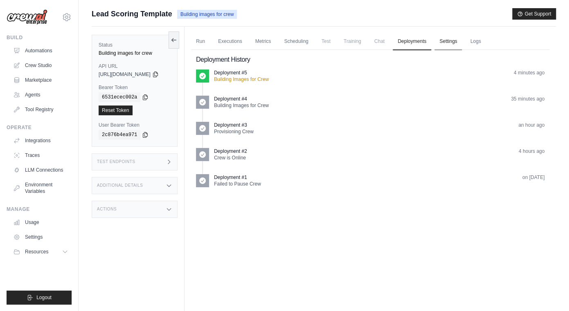
click at [453, 47] on link "Settings" at bounding box center [447, 41] width 27 height 17
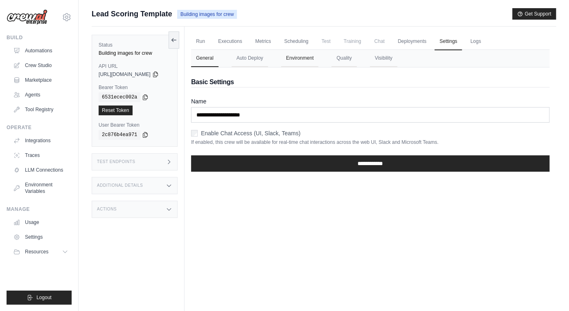
click at [305, 63] on button "Environment" at bounding box center [299, 58] width 37 height 17
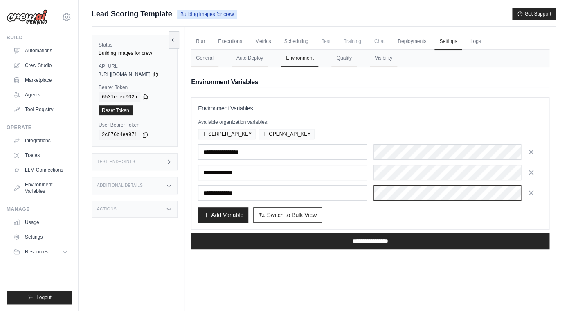
click at [396, 194] on div at bounding box center [458, 193] width 169 height 16
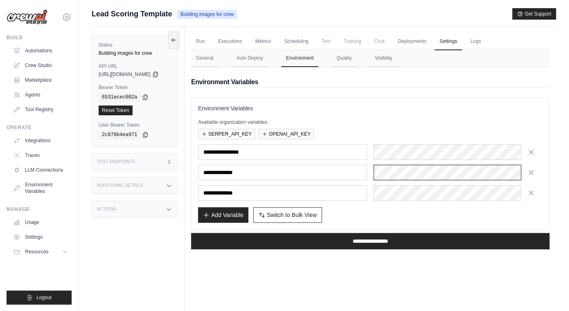
click at [397, 179] on div at bounding box center [458, 173] width 169 height 16
click at [475, 45] on ul "Run Executions Metrics Scheduling Test Training Chat Deployments Settings Logs" at bounding box center [370, 41] width 358 height 17
click at [483, 42] on link "Logs" at bounding box center [475, 41] width 20 height 17
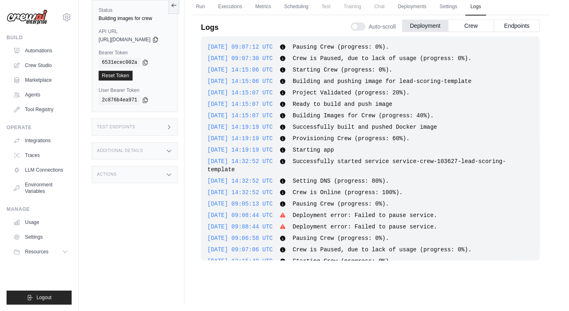
scroll to position [741, 0]
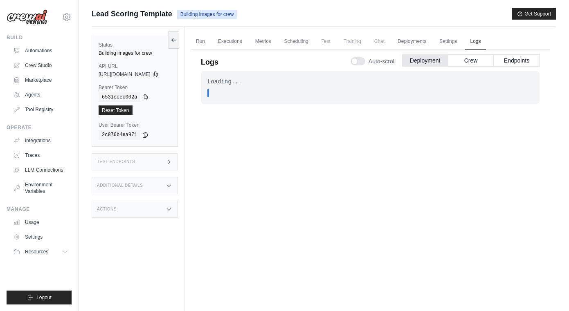
scroll to position [35, 0]
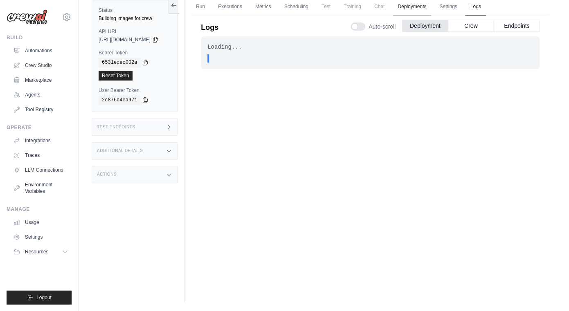
click at [431, 6] on link "Deployments" at bounding box center [412, 6] width 38 height 17
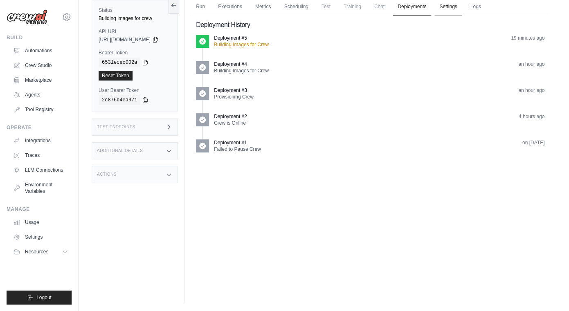
click at [452, 5] on link "Settings" at bounding box center [447, 6] width 27 height 17
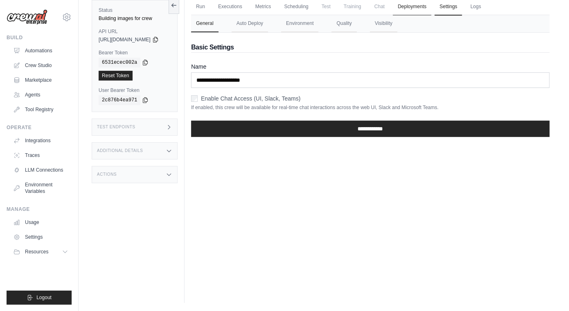
click at [416, 7] on link "Deployments" at bounding box center [412, 6] width 38 height 17
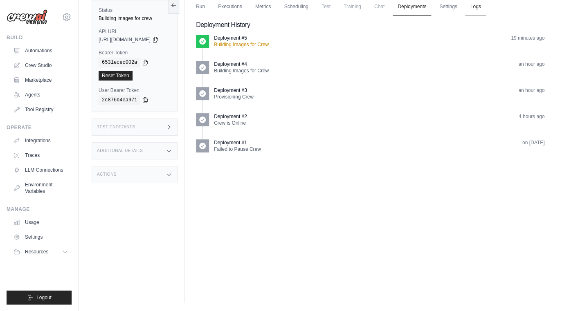
click at [486, 8] on link "Logs" at bounding box center [475, 6] width 20 height 17
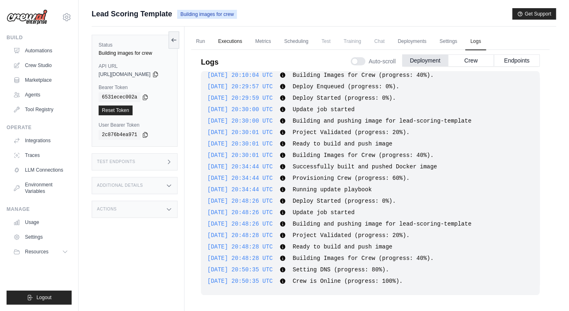
click at [234, 41] on link "Executions" at bounding box center [230, 41] width 34 height 17
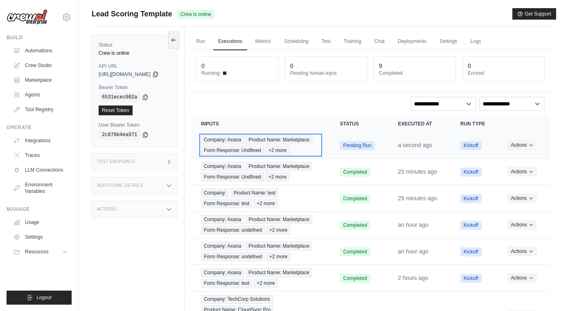
click at [313, 151] on div "Company: Axana Product Name: Marketplace Form Response: Undfined +2 more" at bounding box center [260, 145] width 119 height 20
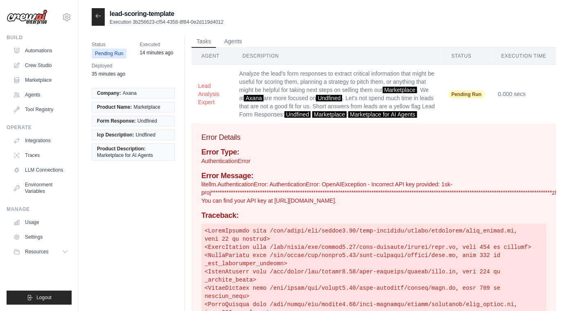
click at [103, 17] on div at bounding box center [98, 17] width 13 height 18
click at [98, 18] on icon at bounding box center [98, 16] width 7 height 7
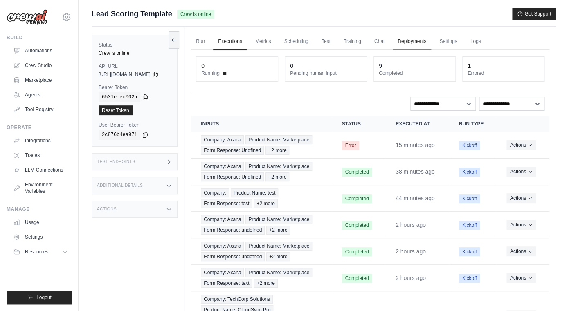
click at [427, 42] on link "Deployments" at bounding box center [412, 41] width 38 height 17
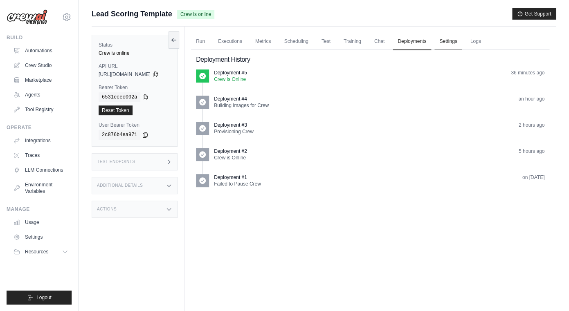
click at [462, 41] on link "Settings" at bounding box center [447, 41] width 27 height 17
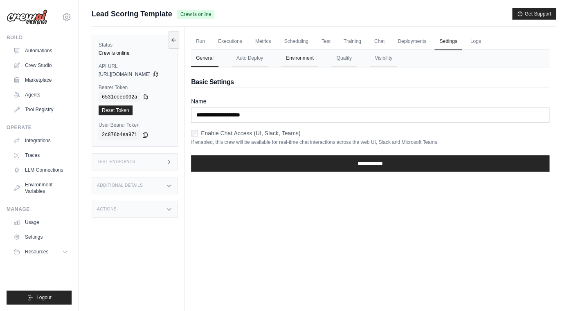
click at [298, 61] on button "Environment" at bounding box center [299, 58] width 37 height 17
